Goal: Transaction & Acquisition: Download file/media

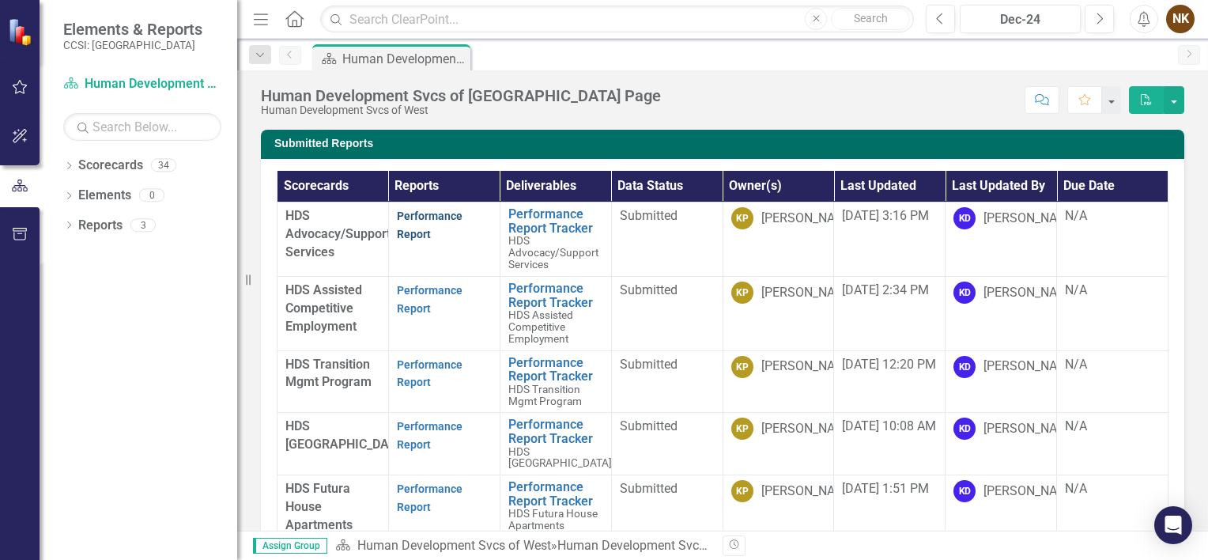
click at [416, 231] on link "Performance Report" at bounding box center [430, 224] width 66 height 31
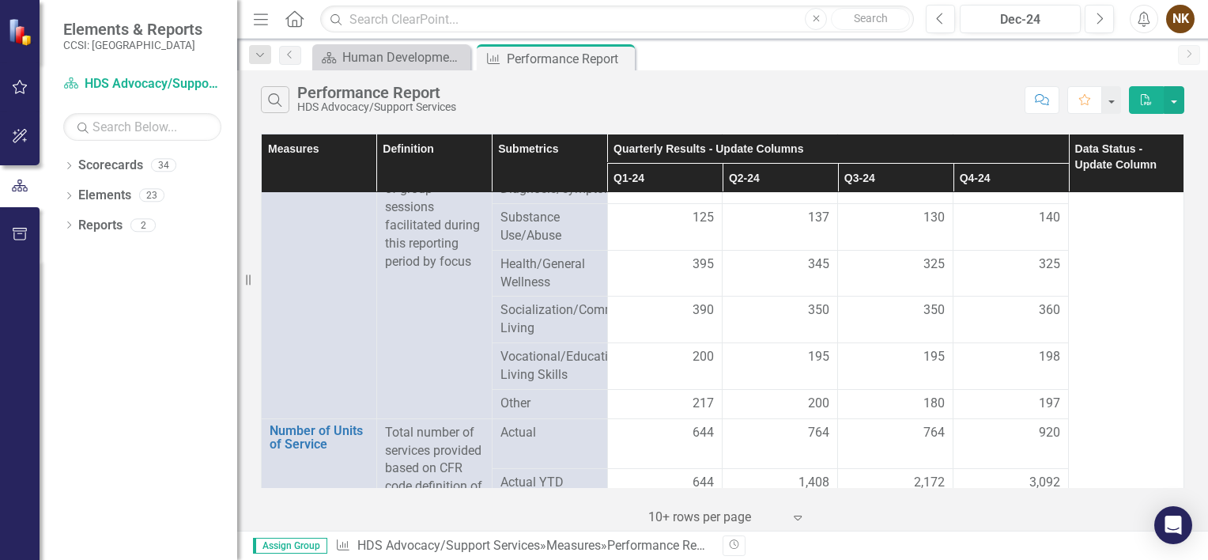
scroll to position [2608, 0]
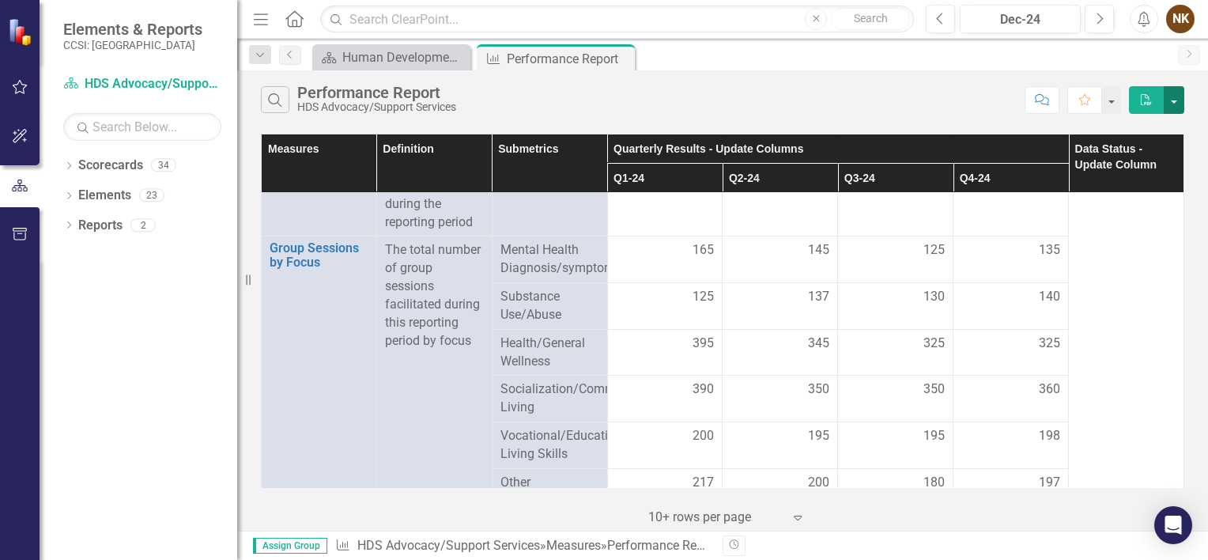
click at [1179, 97] on button "button" at bounding box center [1174, 100] width 21 height 28
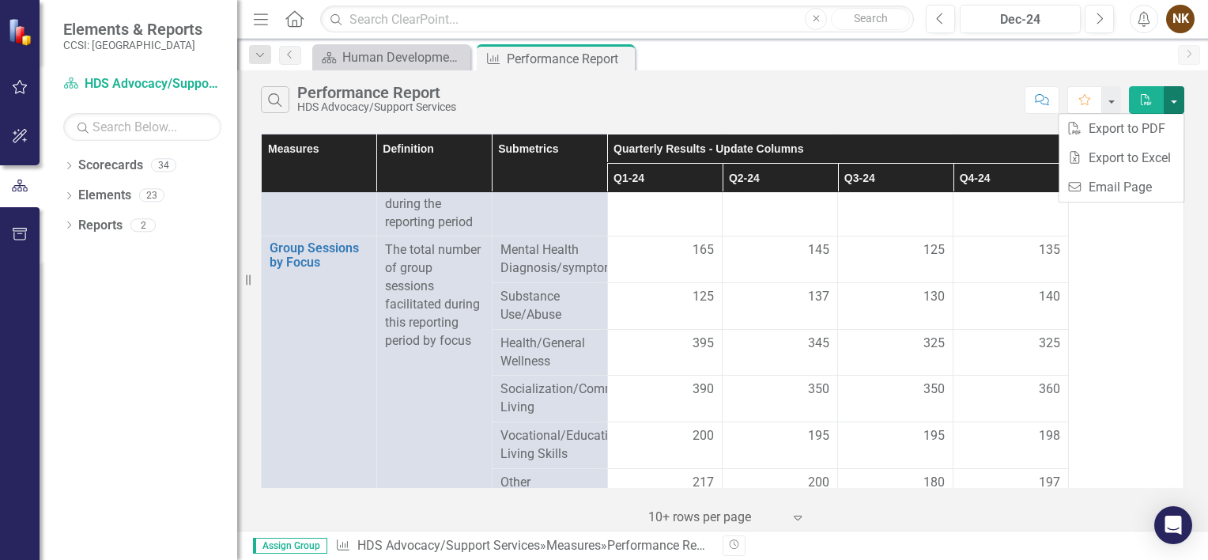
click at [1179, 97] on button "button" at bounding box center [1174, 100] width 21 height 28
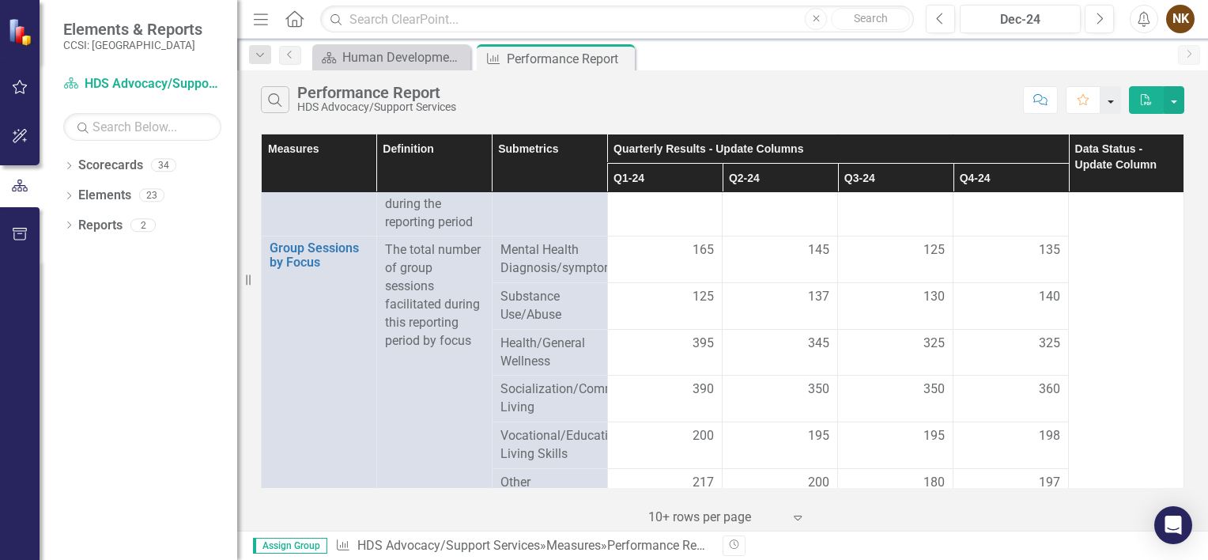
click at [1110, 105] on button "button" at bounding box center [1110, 100] width 21 height 28
click at [754, 98] on div "Search Performance Report HDS Advocacy/Support Services" at bounding box center [639, 99] width 756 height 27
drag, startPoint x: 809, startPoint y: 107, endPoint x: 750, endPoint y: 108, distance: 59.3
click at [750, 108] on div "Search Performance Report HDS Advocacy/Support Services" at bounding box center [639, 99] width 756 height 27
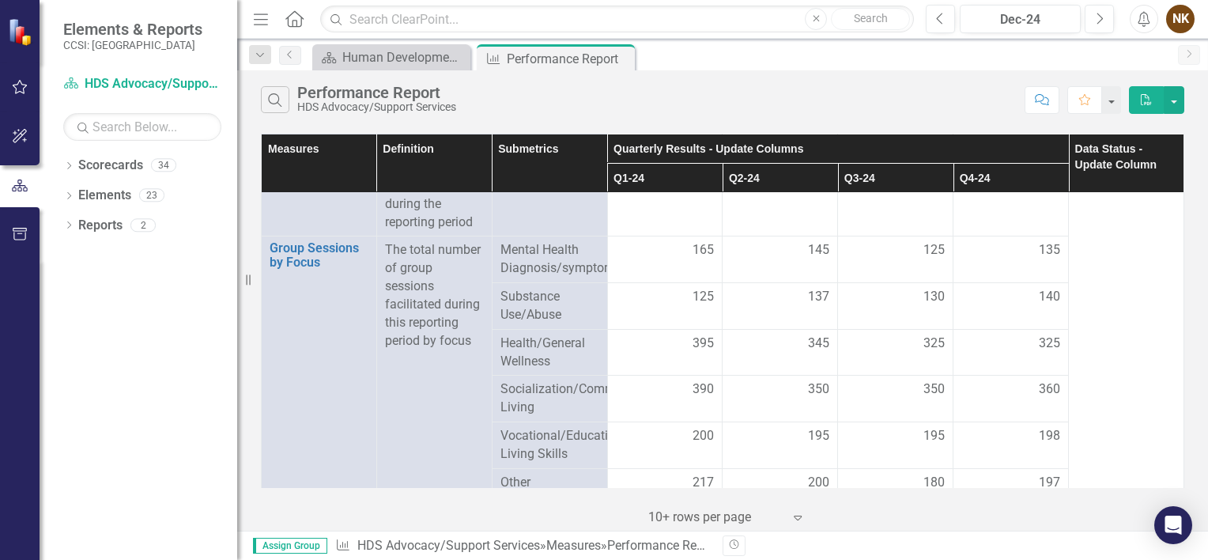
drag, startPoint x: 247, startPoint y: 274, endPoint x: 156, endPoint y: 275, distance: 90.9
click at [156, 275] on div "Elements & Reports CCSI: [GEOGRAPHIC_DATA] Scorecard HDS Advocacy/Support Servi…" at bounding box center [118, 280] width 237 height 560
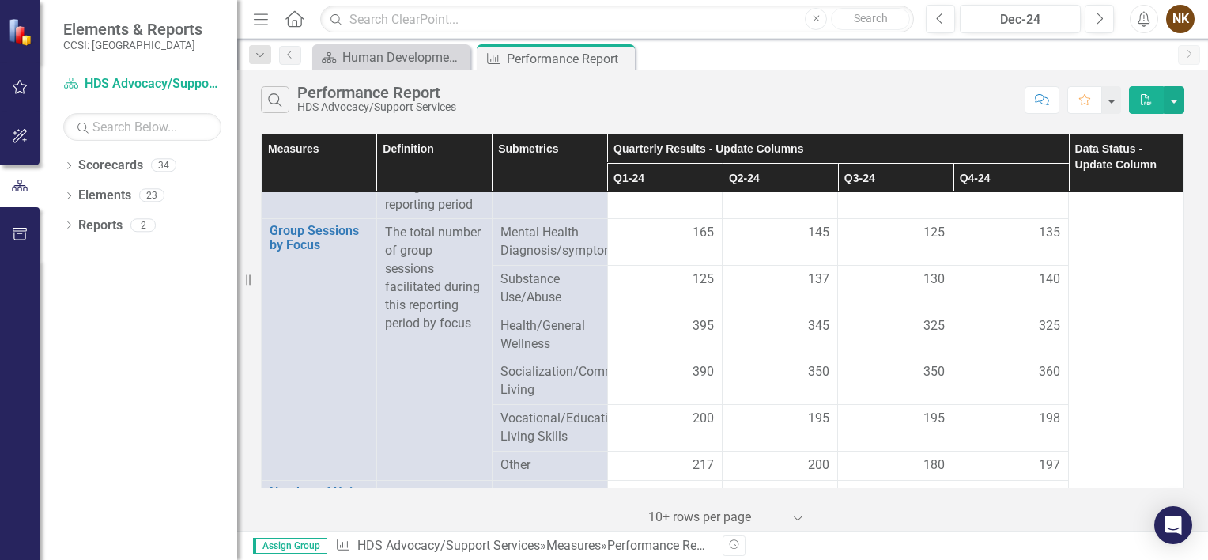
scroll to position [2650, 0]
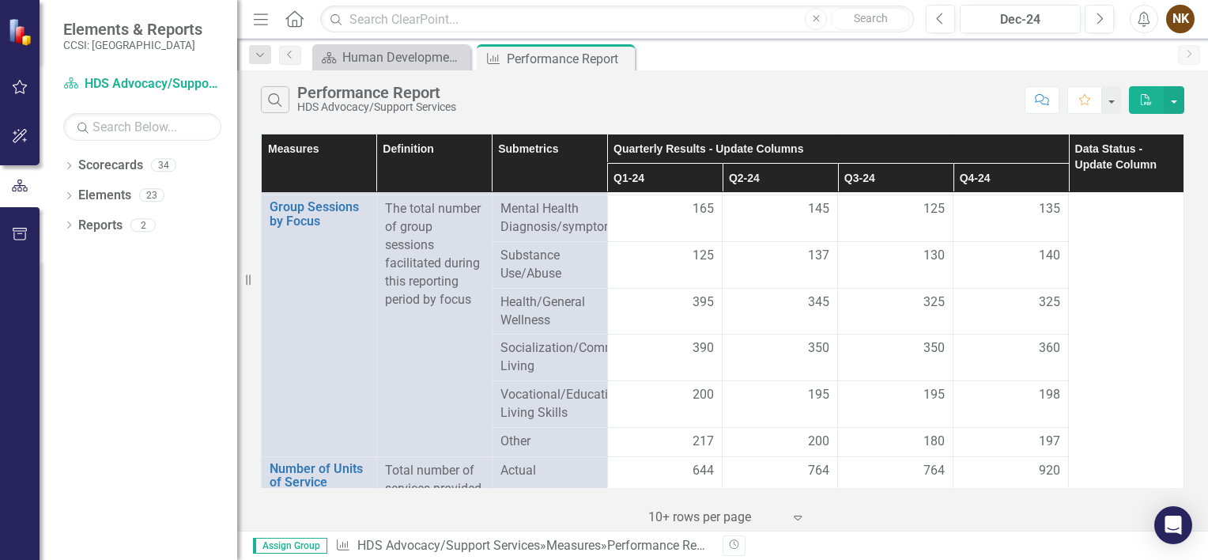
click at [729, 84] on div "Search Performance Report HDS Advocacy/Support Services Comment Favorite PDF" at bounding box center [722, 95] width 971 height 51
click at [66, 169] on icon "Dropdown" at bounding box center [68, 167] width 11 height 9
click at [77, 223] on icon "Dropdown" at bounding box center [77, 224] width 12 height 9
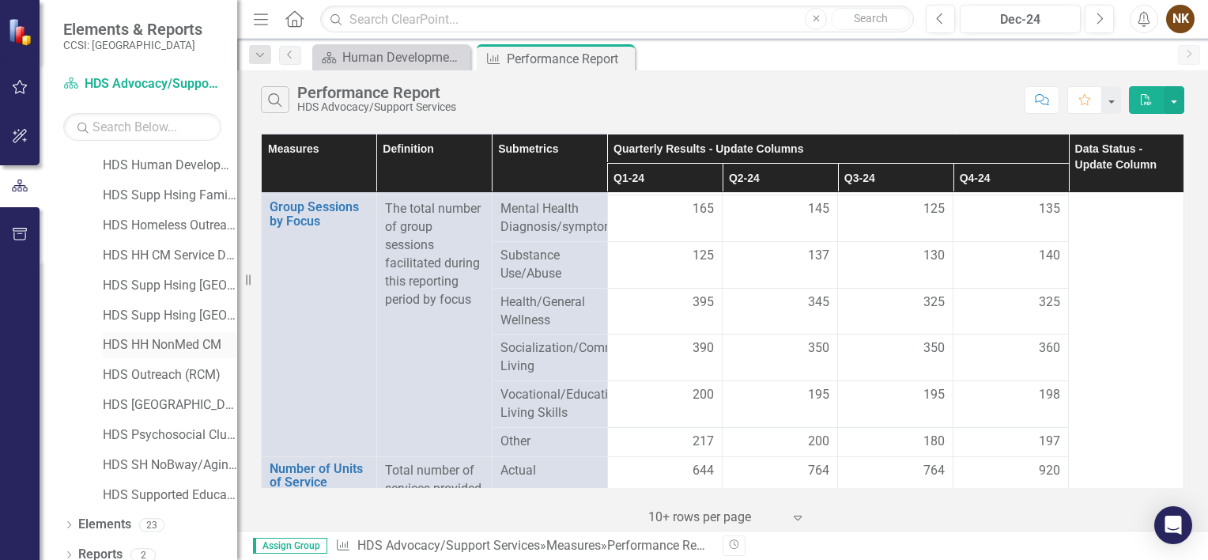
scroll to position [341, 0]
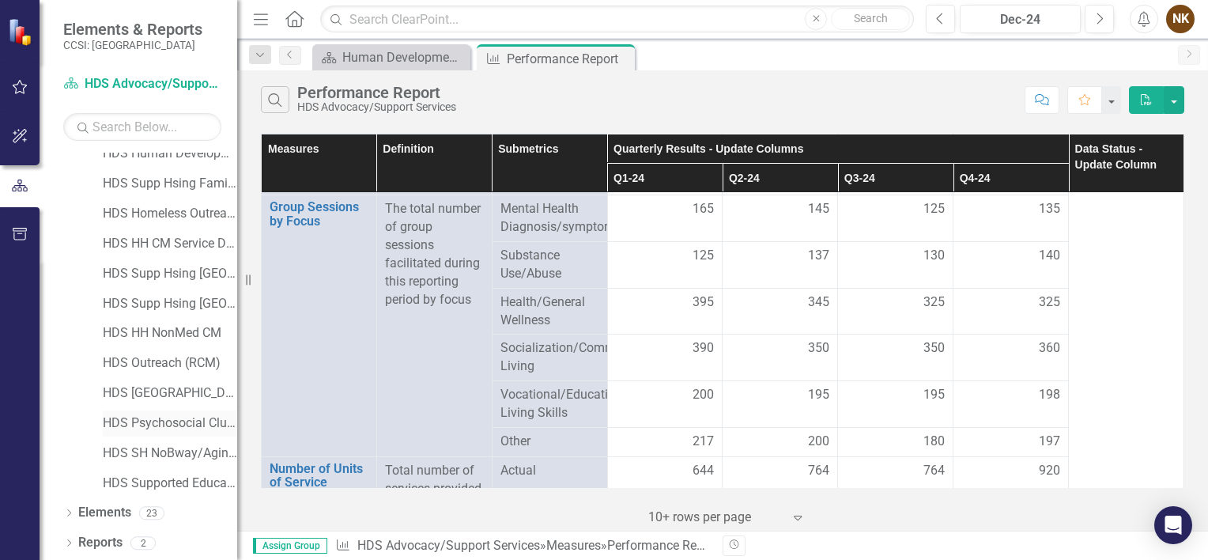
click at [175, 425] on link "HDS Psychosocial Club - HOPE" at bounding box center [170, 423] width 134 height 18
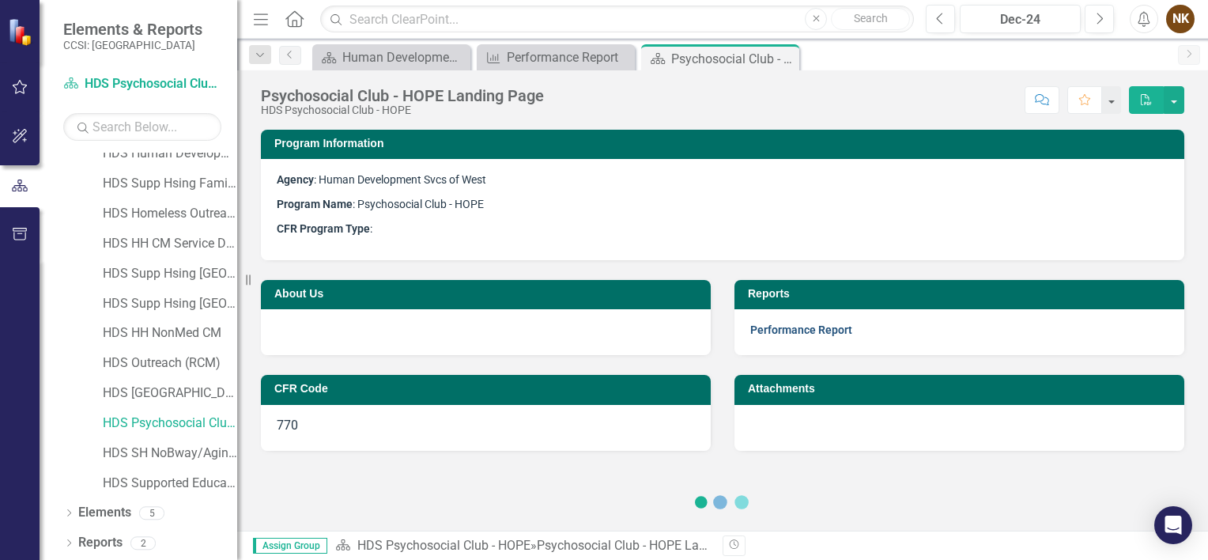
click at [800, 331] on link "Performance Report" at bounding box center [801, 329] width 102 height 13
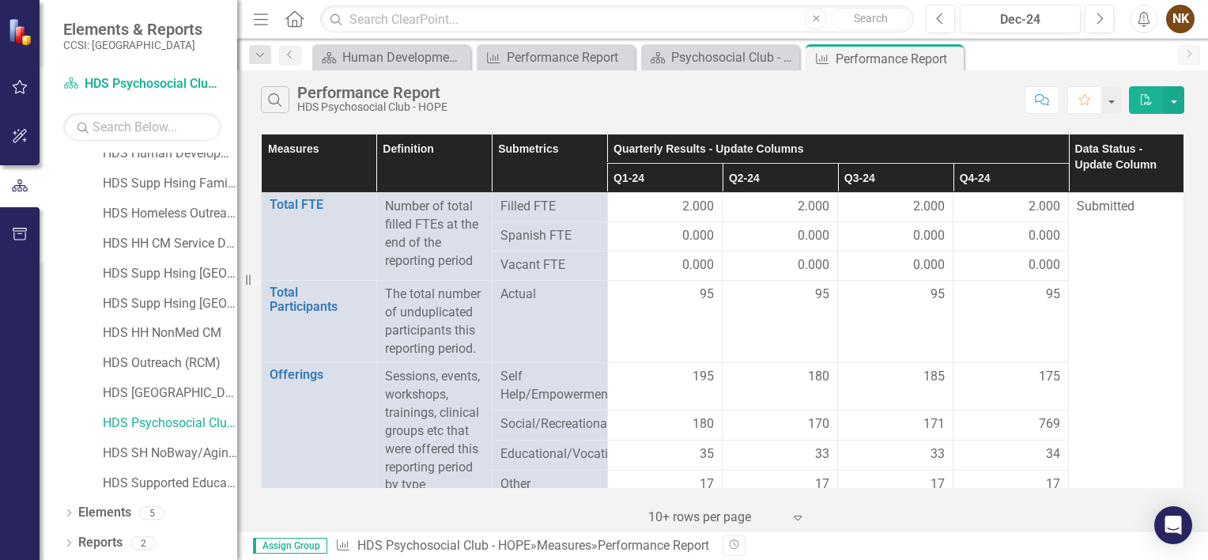
scroll to position [144, 0]
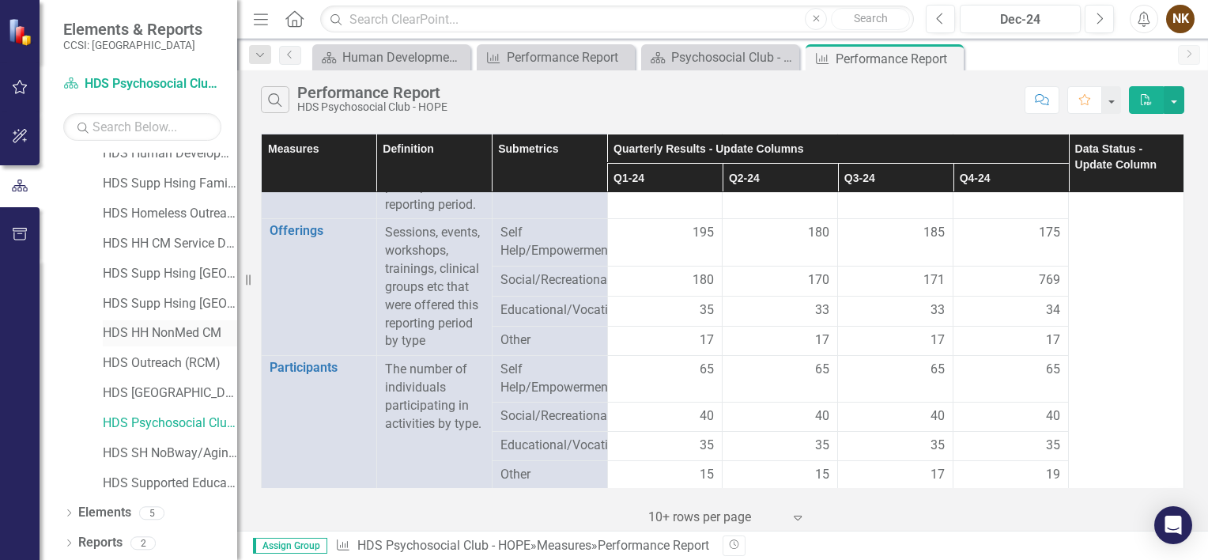
click at [152, 332] on link "HDS HH NonMed CM" at bounding box center [170, 333] width 134 height 18
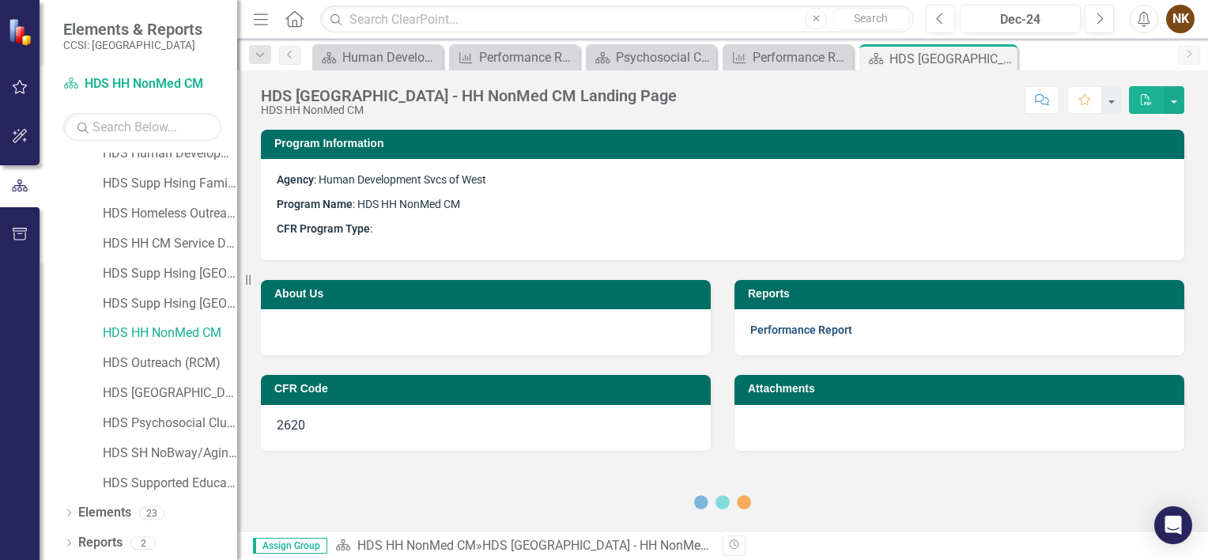
click at [804, 330] on link "Performance Report" at bounding box center [801, 329] width 102 height 13
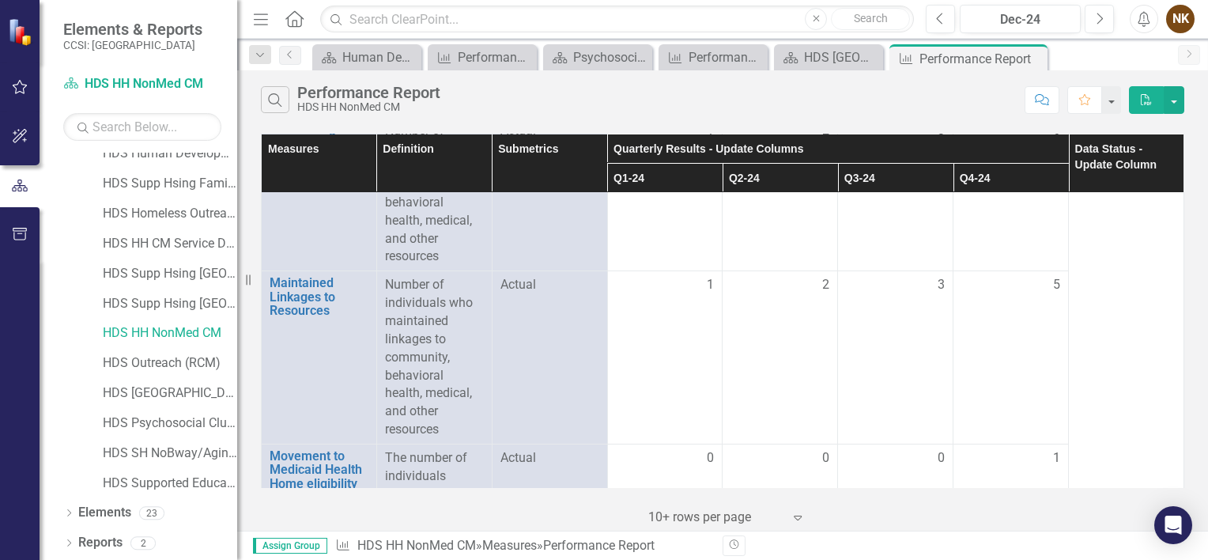
scroll to position [2213, 0]
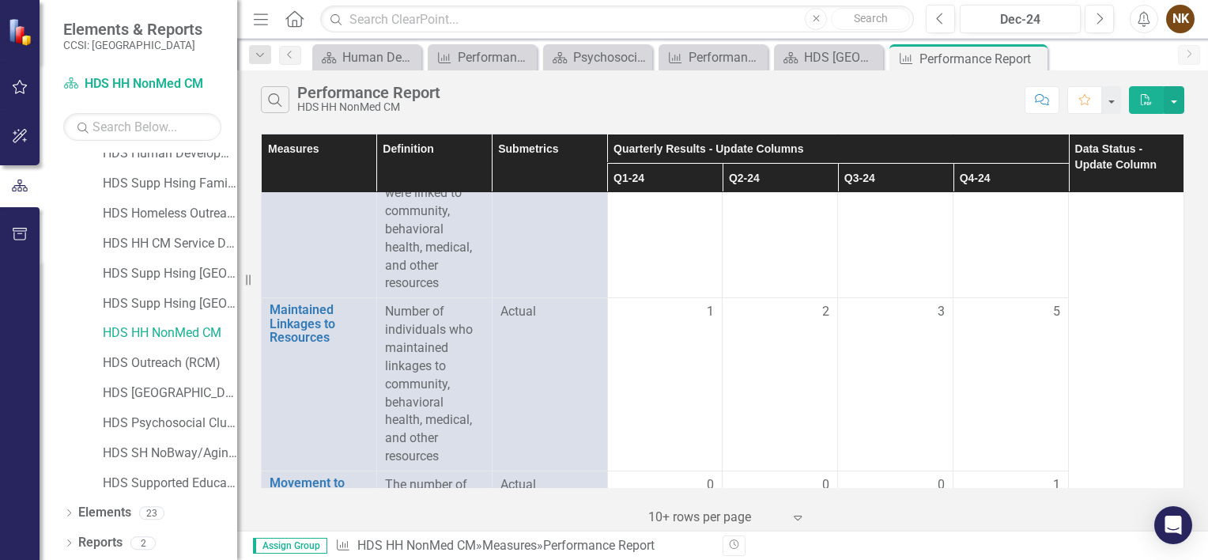
click at [824, 101] on div "Search Performance Report HDS HH NonMed CM" at bounding box center [639, 99] width 756 height 27
click at [1009, 112] on div "Search Performance Report HDS HH NonMed CM" at bounding box center [639, 99] width 756 height 27
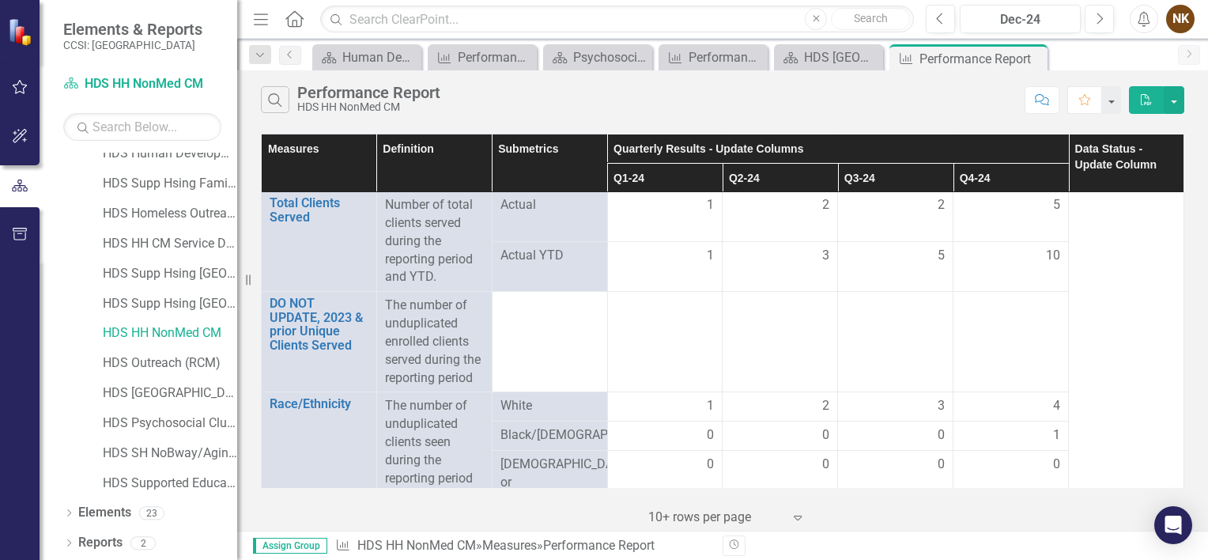
scroll to position [351, 0]
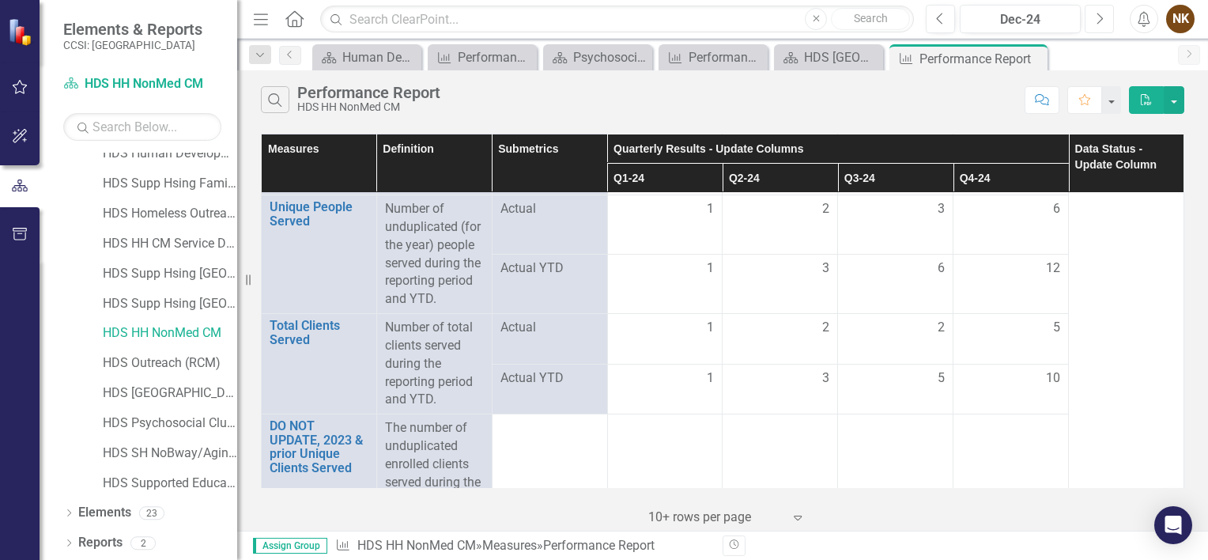
click at [1095, 30] on button "Next" at bounding box center [1098, 19] width 29 height 28
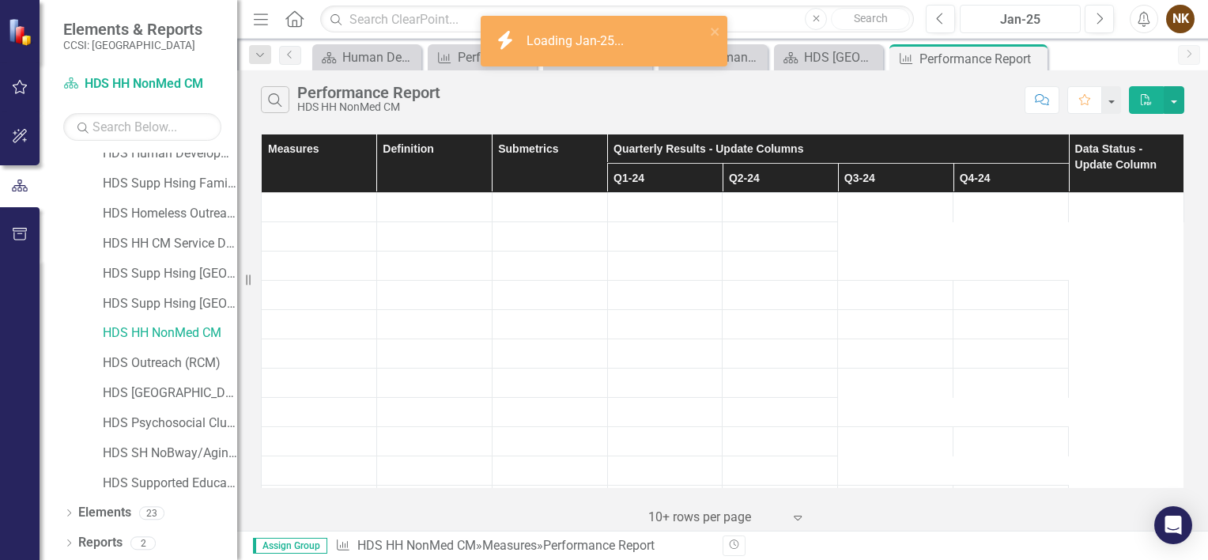
click at [1029, 17] on div "Jan-25" at bounding box center [1020, 19] width 110 height 19
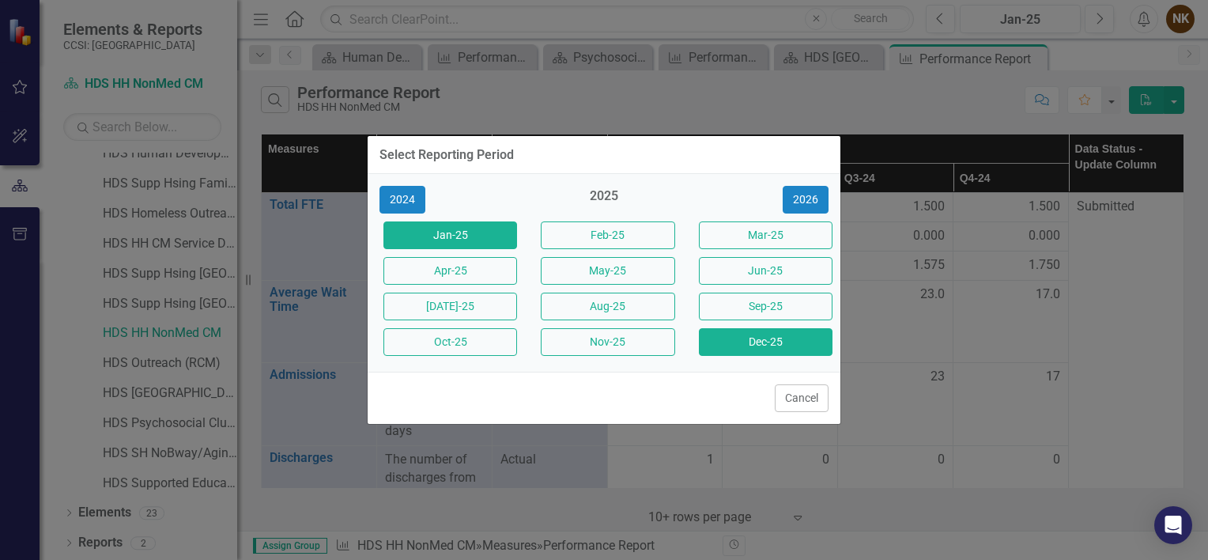
click at [811, 347] on button "Dec-25" at bounding box center [766, 342] width 134 height 28
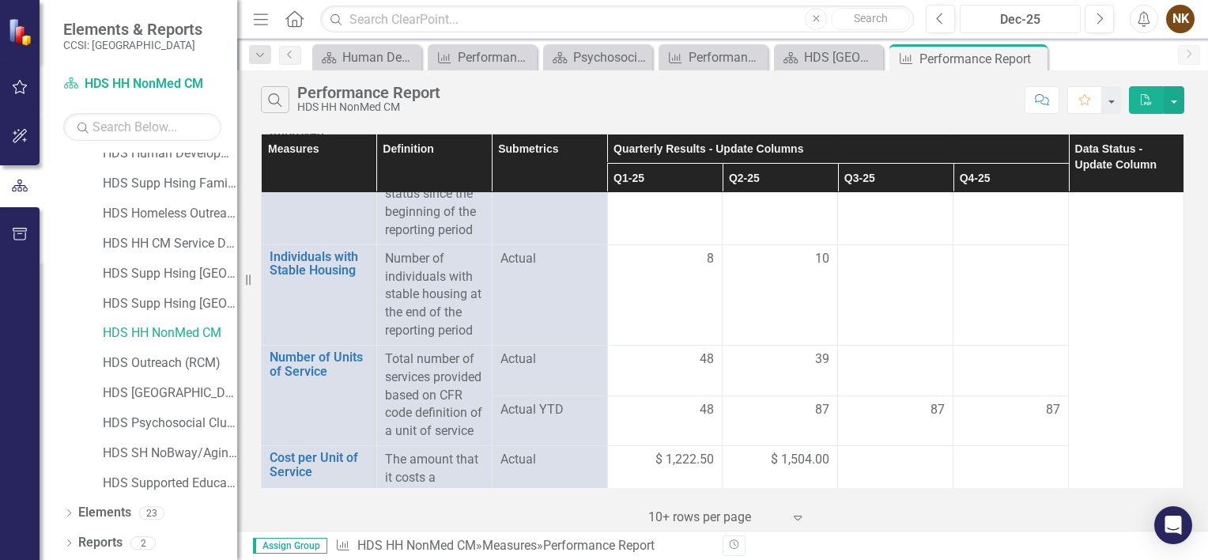
scroll to position [2801, 0]
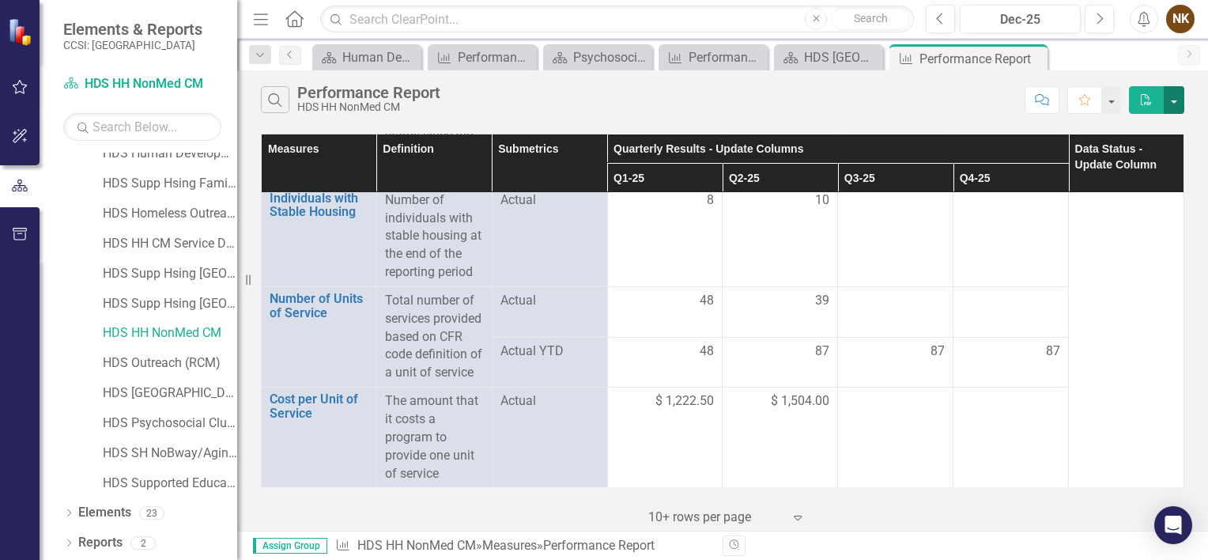
click at [1181, 99] on button "button" at bounding box center [1174, 100] width 21 height 28
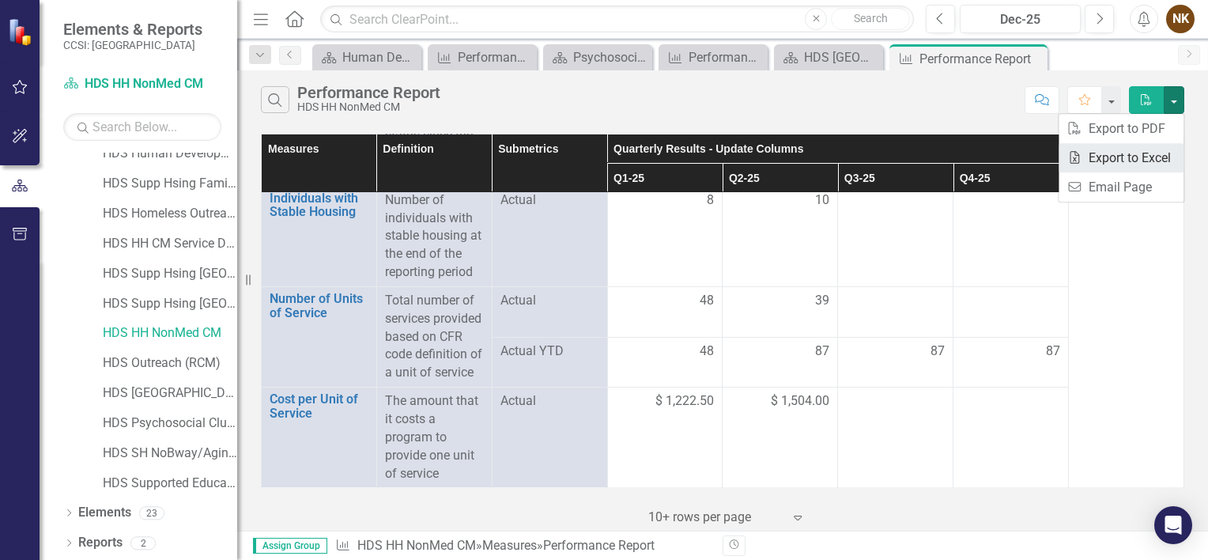
click at [1140, 161] on link "Excel Export to Excel" at bounding box center [1120, 157] width 125 height 29
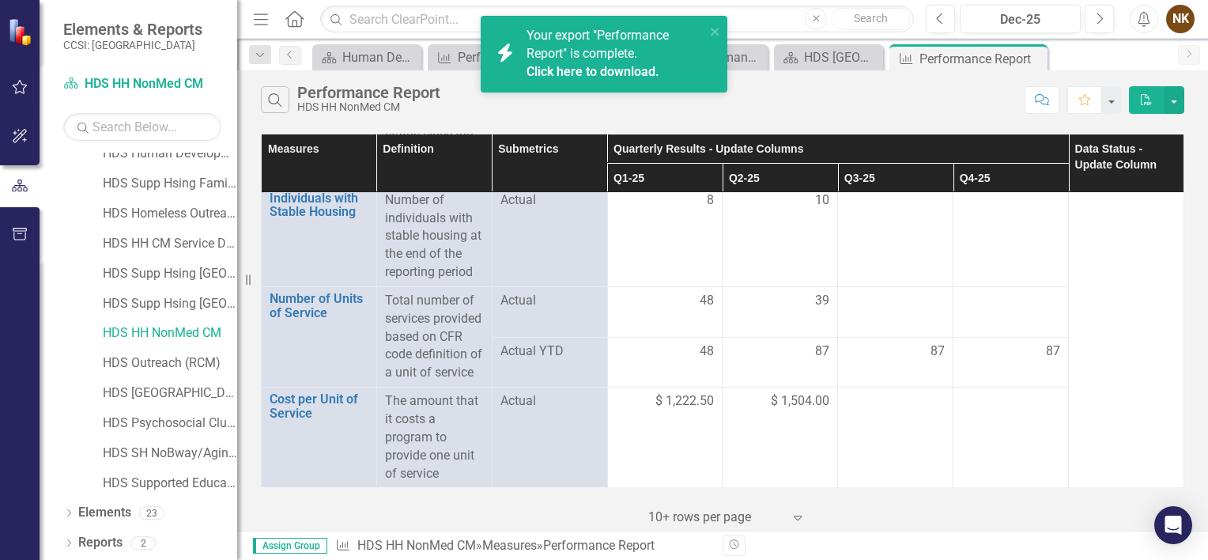
click at [634, 73] on link "Click here to download." at bounding box center [592, 71] width 133 height 15
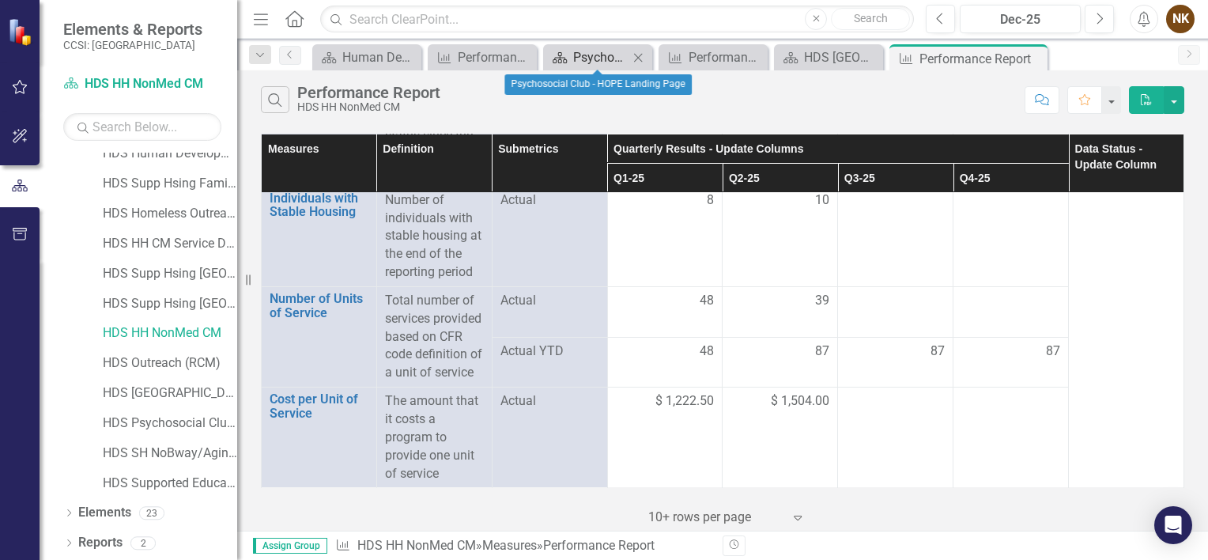
click at [581, 58] on div "Psychosocial Club - HOPE Landing Page" at bounding box center [600, 57] width 55 height 20
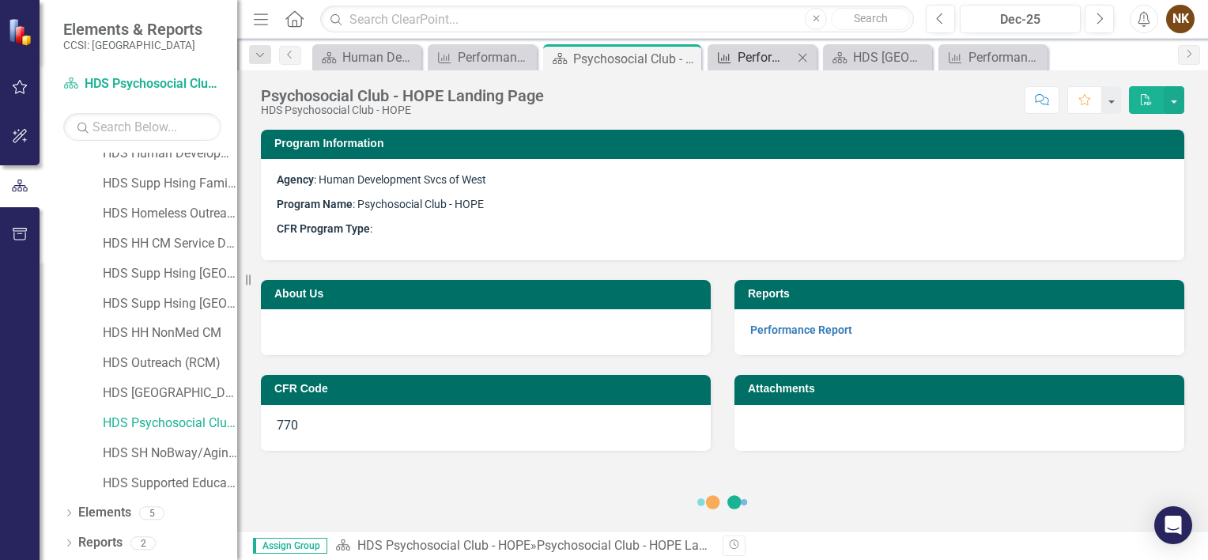
click at [741, 62] on div "Performance Report" at bounding box center [764, 57] width 55 height 20
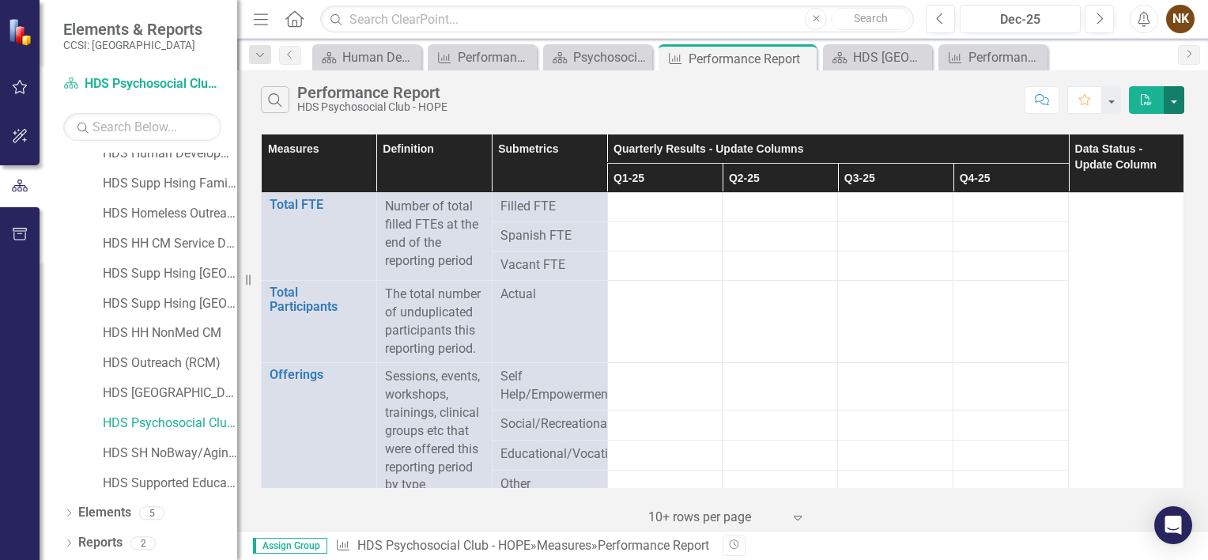
click at [1171, 108] on button "button" at bounding box center [1174, 100] width 21 height 28
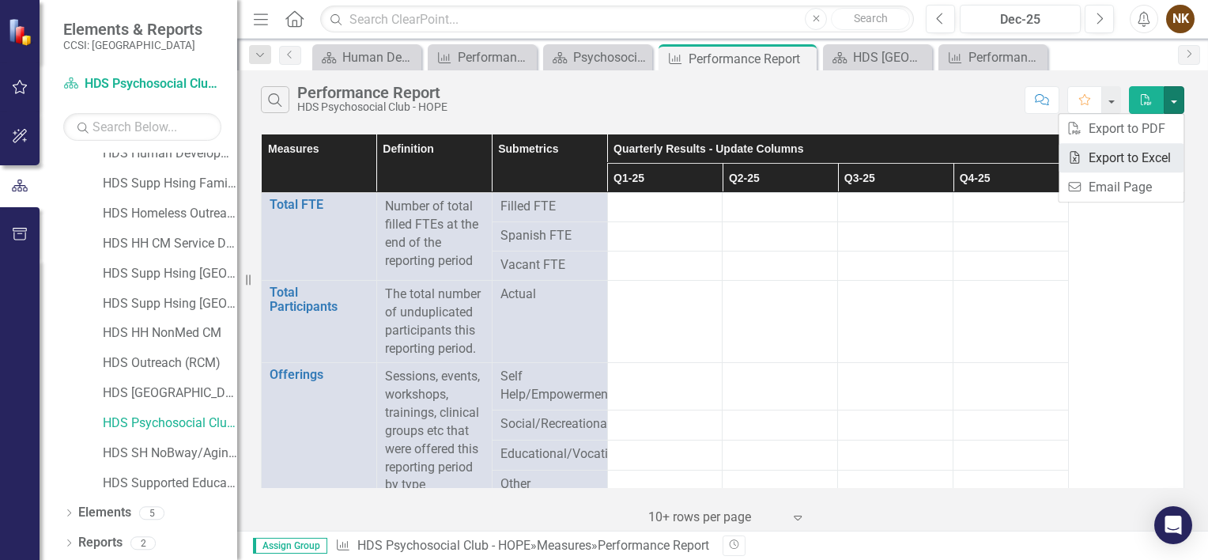
click at [1121, 164] on link "Excel Export to Excel" at bounding box center [1120, 157] width 125 height 29
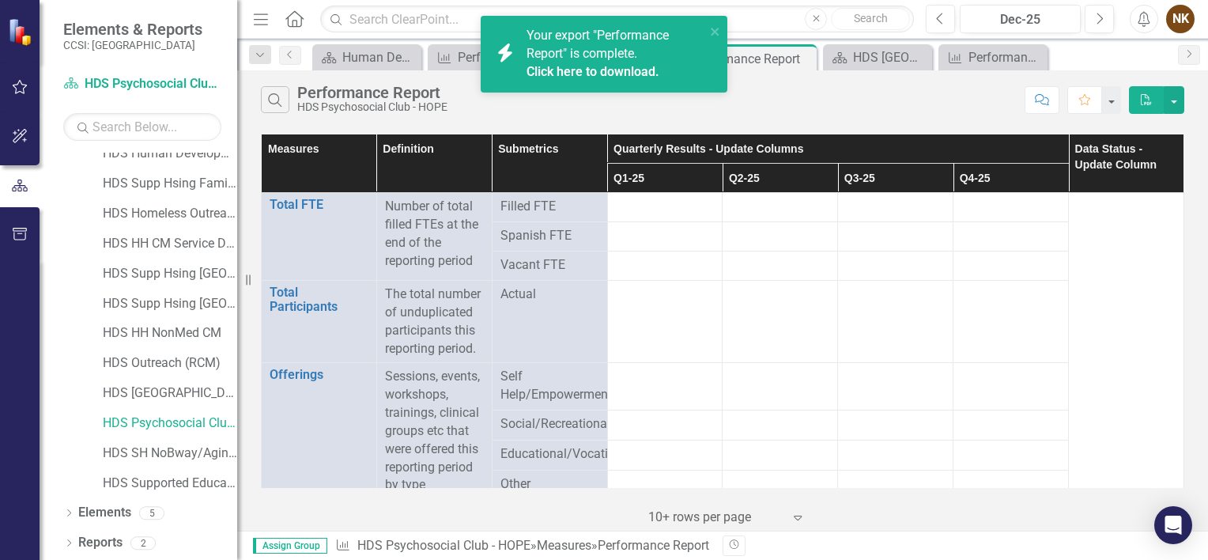
click at [617, 70] on link "Click here to download." at bounding box center [592, 71] width 133 height 15
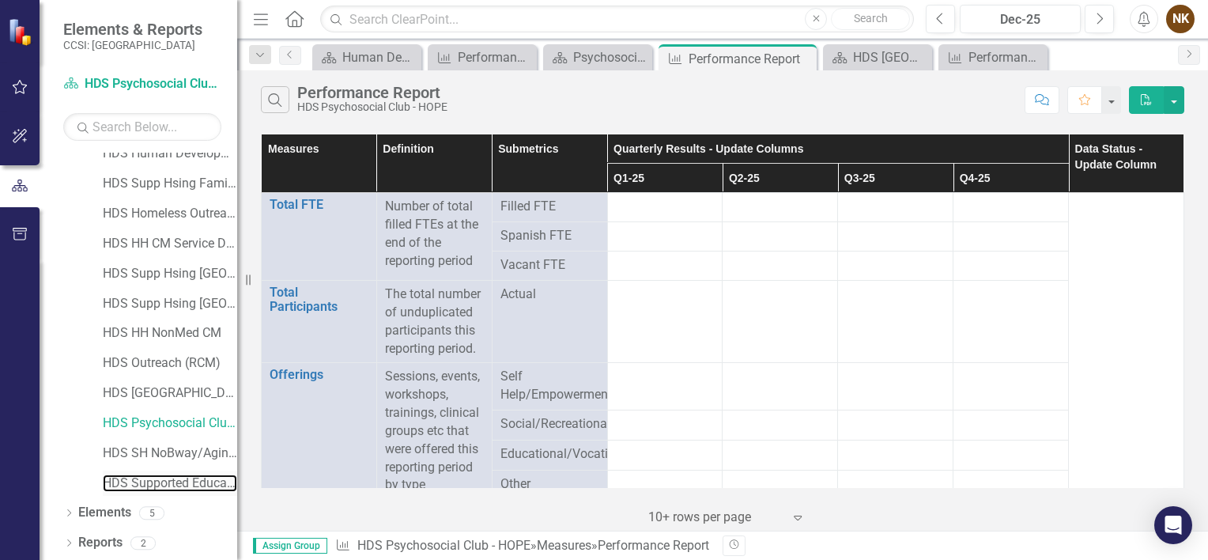
drag, startPoint x: 177, startPoint y: 477, endPoint x: 199, endPoint y: 469, distance: 23.5
click at [177, 477] on link "HDS Supported Education - SOCIAL" at bounding box center [170, 483] width 134 height 18
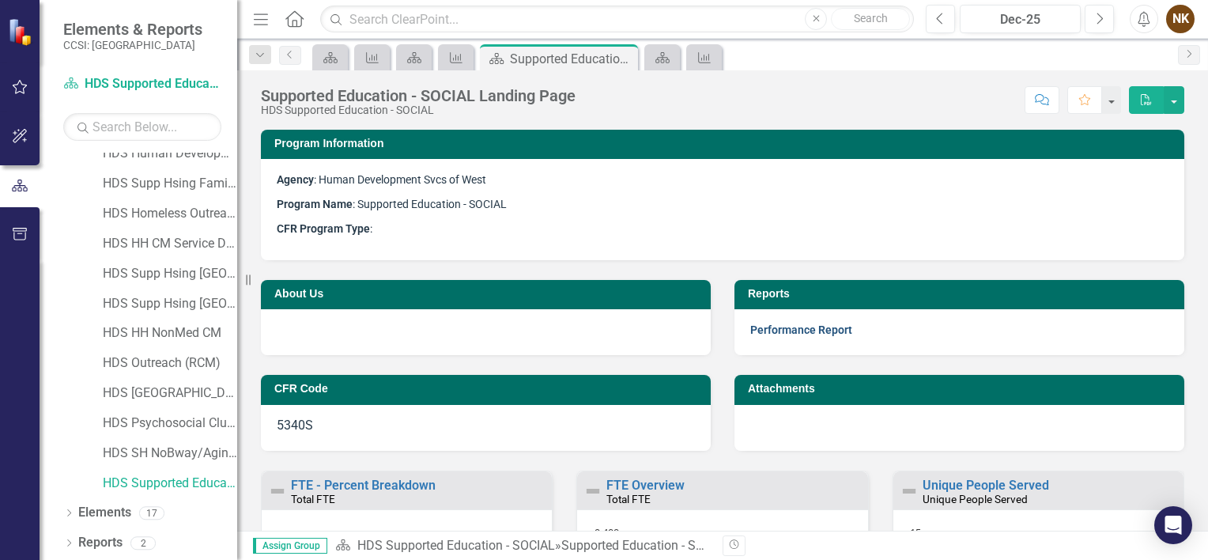
click at [787, 330] on link "Performance Report" at bounding box center [801, 329] width 102 height 13
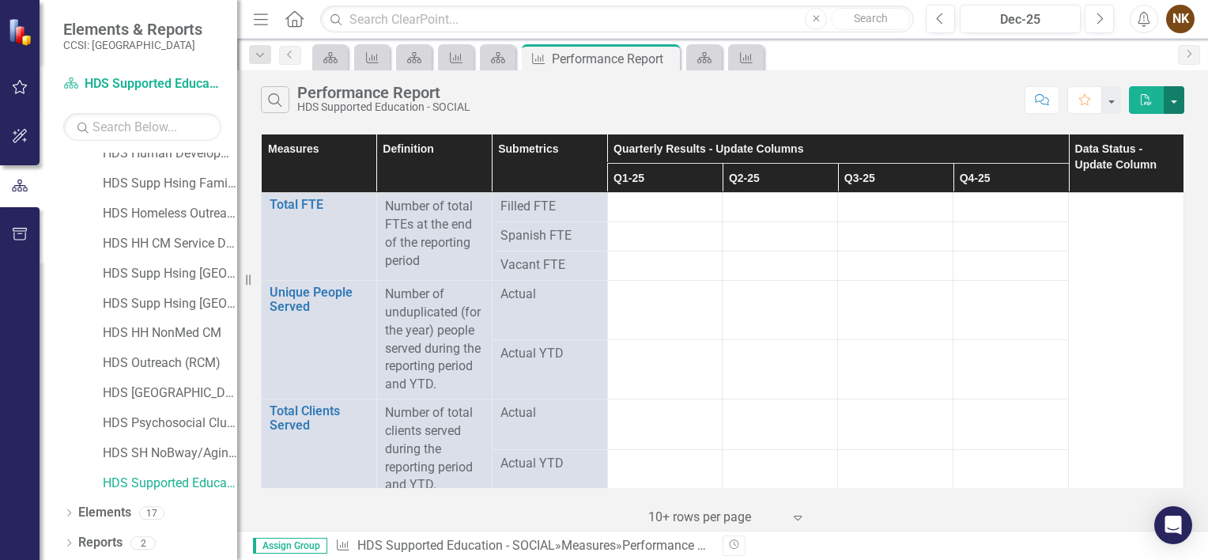
click at [1173, 107] on button "button" at bounding box center [1174, 100] width 21 height 28
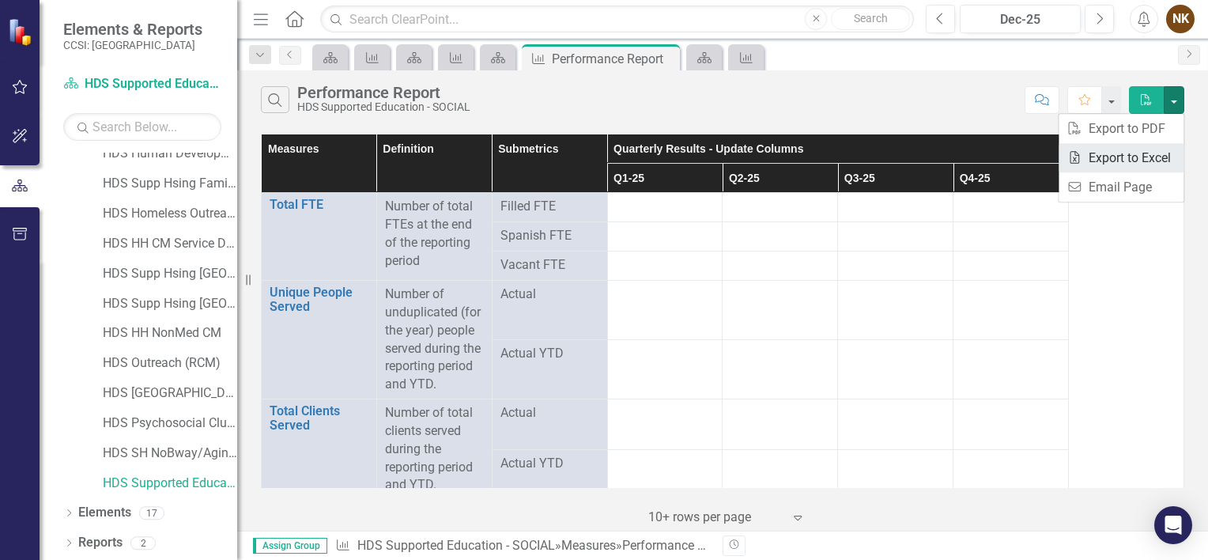
click at [1149, 157] on link "Excel Export to Excel" at bounding box center [1120, 157] width 125 height 29
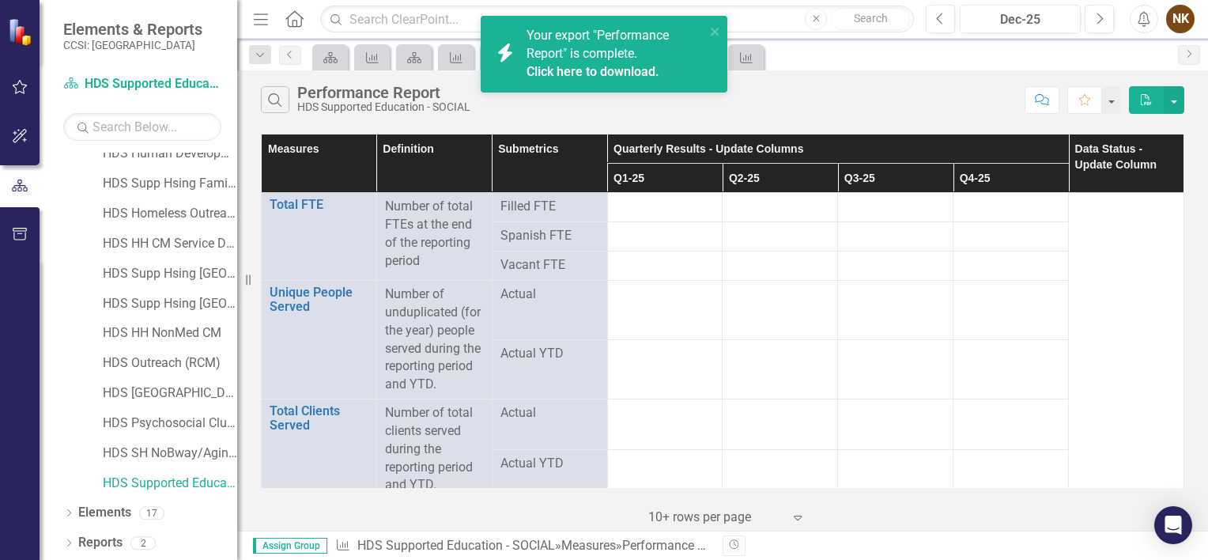
click at [627, 72] on link "Click here to download." at bounding box center [592, 71] width 133 height 15
